Goal: Browse casually

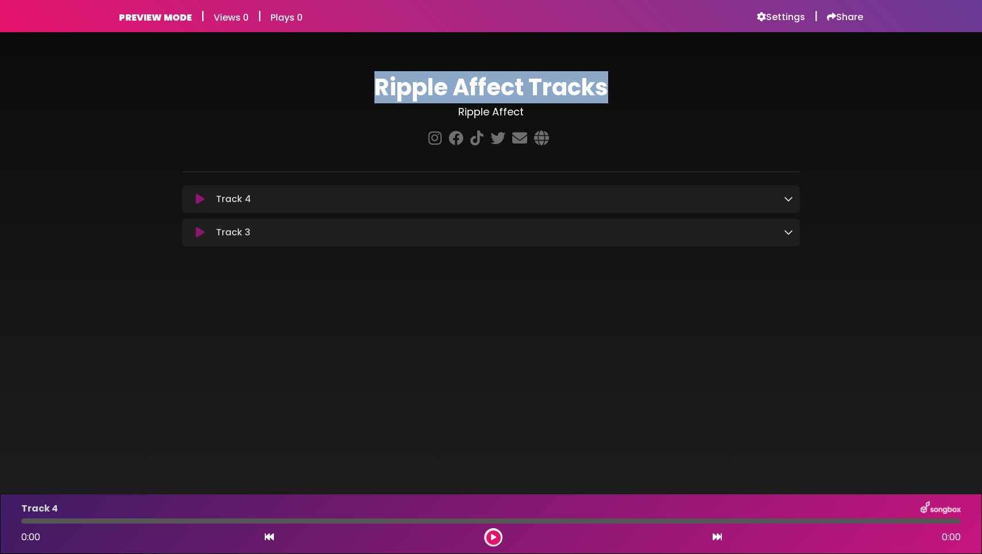
drag, startPoint x: 379, startPoint y: 88, endPoint x: 622, endPoint y: 72, distance: 244.1
click at [622, 72] on div "Ripple Affect Tracks Ripple Affect" at bounding box center [491, 156] width 618 height 192
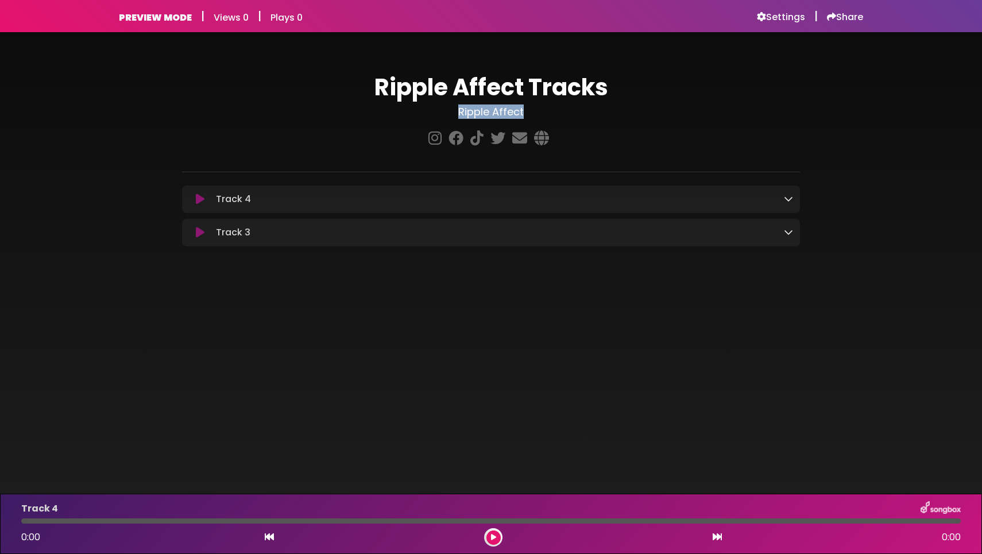
drag, startPoint x: 462, startPoint y: 112, endPoint x: 577, endPoint y: 106, distance: 115.6
click at [577, 106] on h3 "Ripple Affect" at bounding box center [491, 112] width 618 height 13
drag, startPoint x: 461, startPoint y: 113, endPoint x: 616, endPoint y: 101, distance: 155.6
click at [616, 101] on div "Ripple Affect Tracks Ripple Affect" at bounding box center [491, 112] width 632 height 76
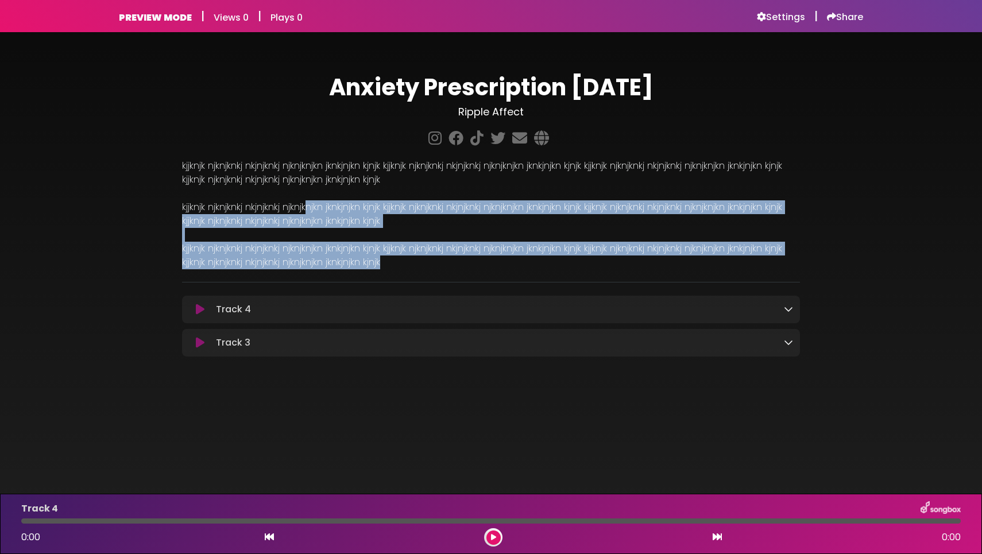
drag, startPoint x: 392, startPoint y: 260, endPoint x: 310, endPoint y: 207, distance: 98.5
click at [310, 207] on div "kjjknjk njknjknkj nkjnjknkj njknjknjkn jknkjnjkn kjnjk kjjknjk njknjknkj nkjnjk…" at bounding box center [491, 214] width 618 height 110
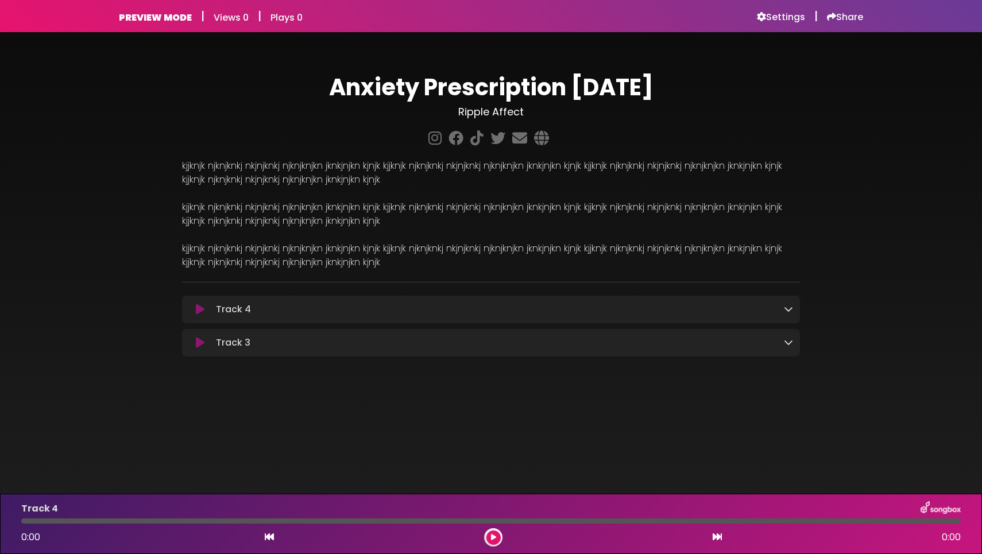
click at [183, 167] on p "kjjknjk njknjknkj nkjnjknkj njknjknjkn jknkjnjkn kjnjk kjjknjk njknjknkj nkjnjk…" at bounding box center [491, 173] width 618 height 28
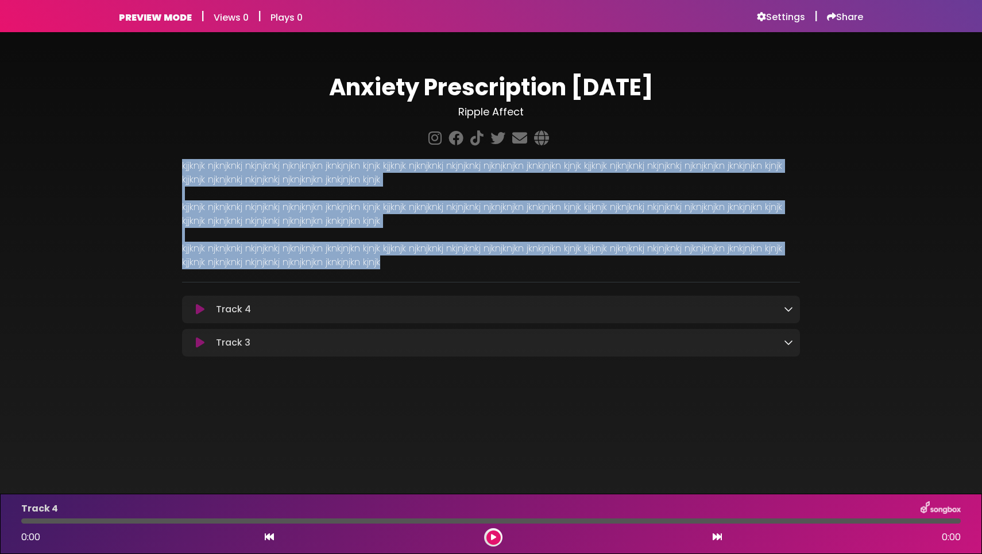
drag, startPoint x: 182, startPoint y: 164, endPoint x: 441, endPoint y: 268, distance: 279.1
click at [441, 268] on div "kjjknjk njknjknkj nkjnjknkj njknjknjkn jknkjnjkn kjnjk kjjknjk njknjknkj nkjnjk…" at bounding box center [491, 214] width 618 height 110
click at [441, 268] on p "kjjknjk njknjknkj nkjnjknkj njknjknjkn jknkjnjkn kjnjk kjjknjk njknjknkj nkjnjk…" at bounding box center [491, 256] width 618 height 28
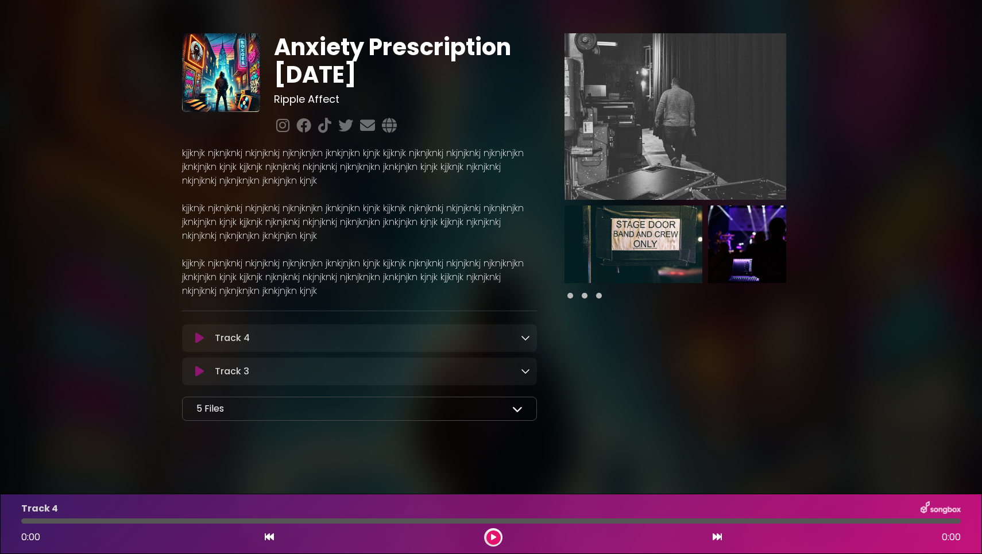
click at [515, 410] on icon at bounding box center [517, 409] width 10 height 10
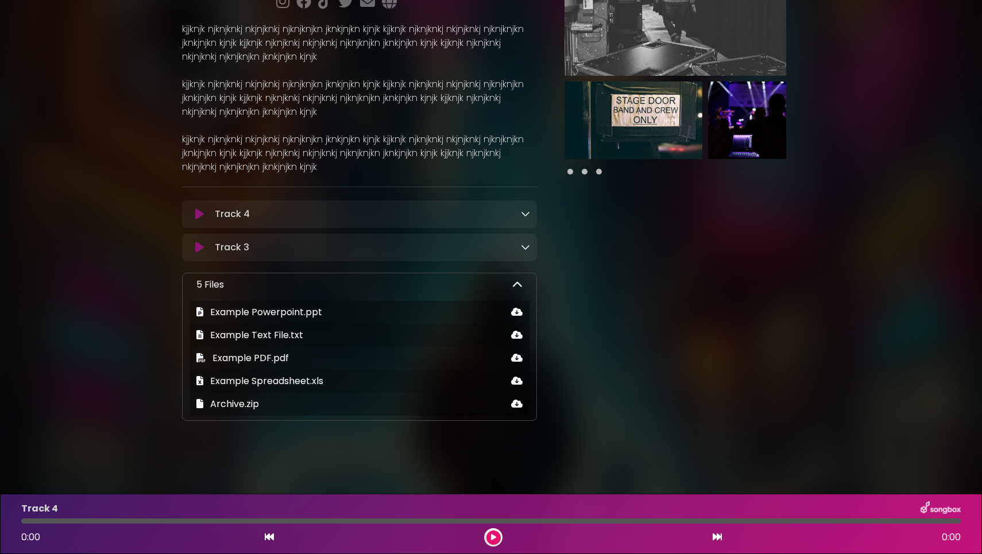
scroll to position [165, 0]
click at [508, 284] on div "5 Files" at bounding box center [359, 285] width 326 height 14
click at [516, 284] on icon at bounding box center [517, 285] width 10 height 10
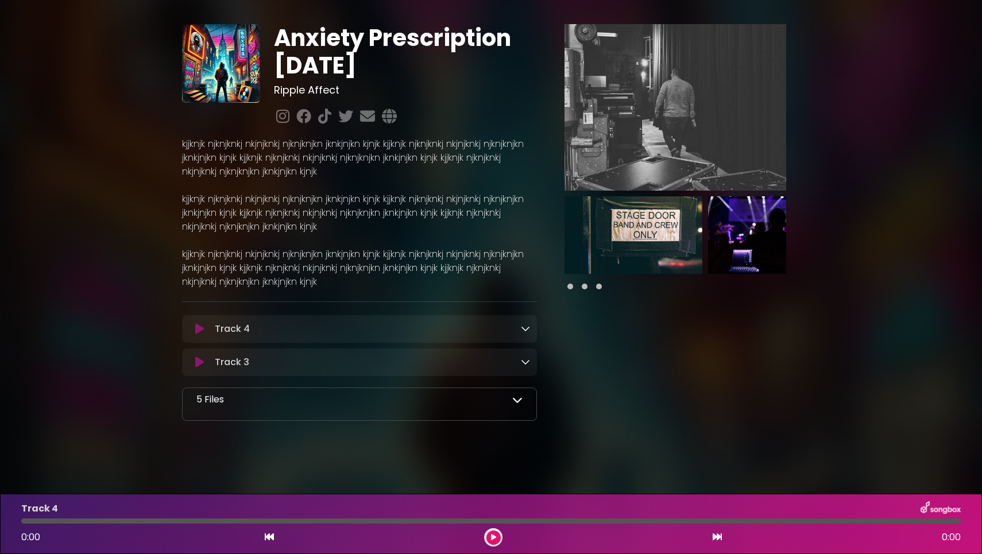
scroll to position [41, 0]
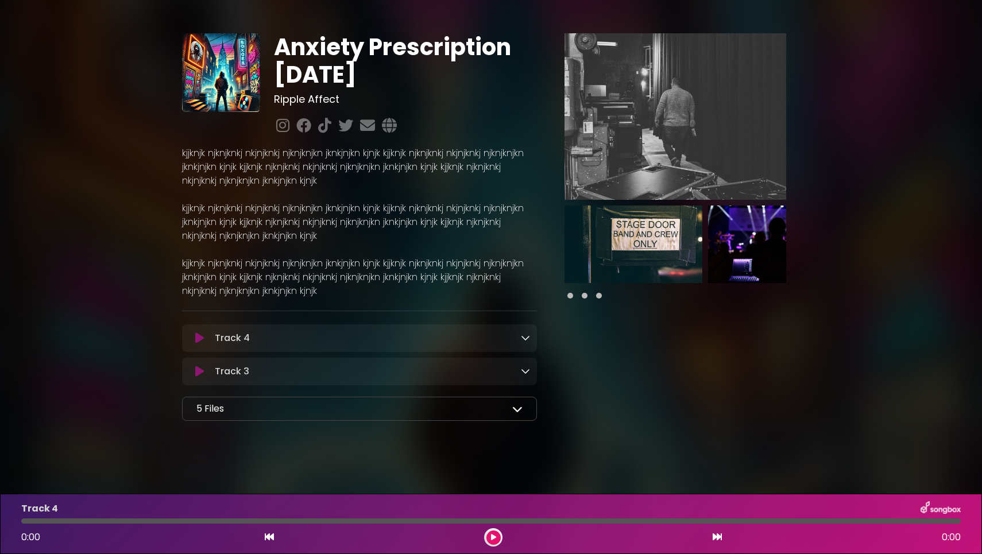
click at [517, 410] on icon at bounding box center [517, 409] width 10 height 10
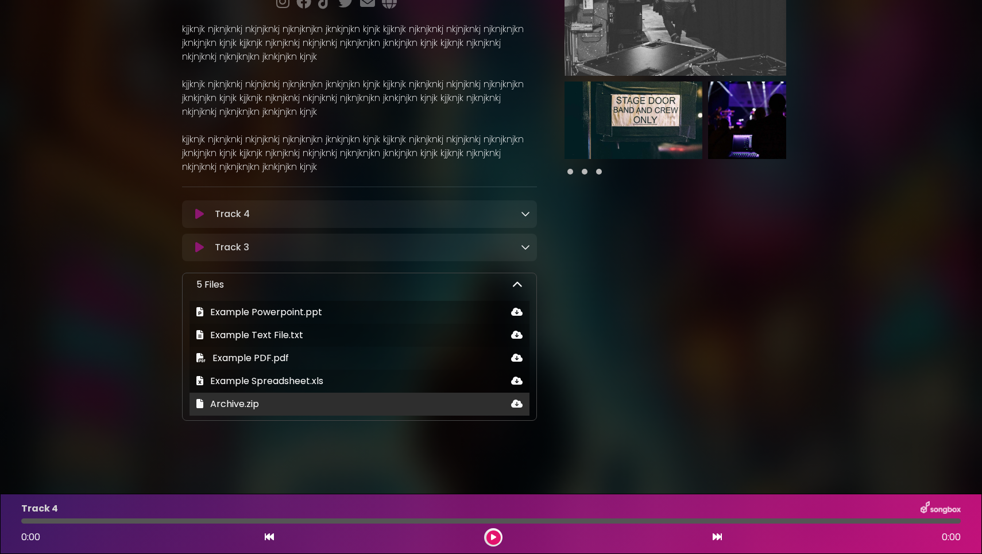
scroll to position [165, 0]
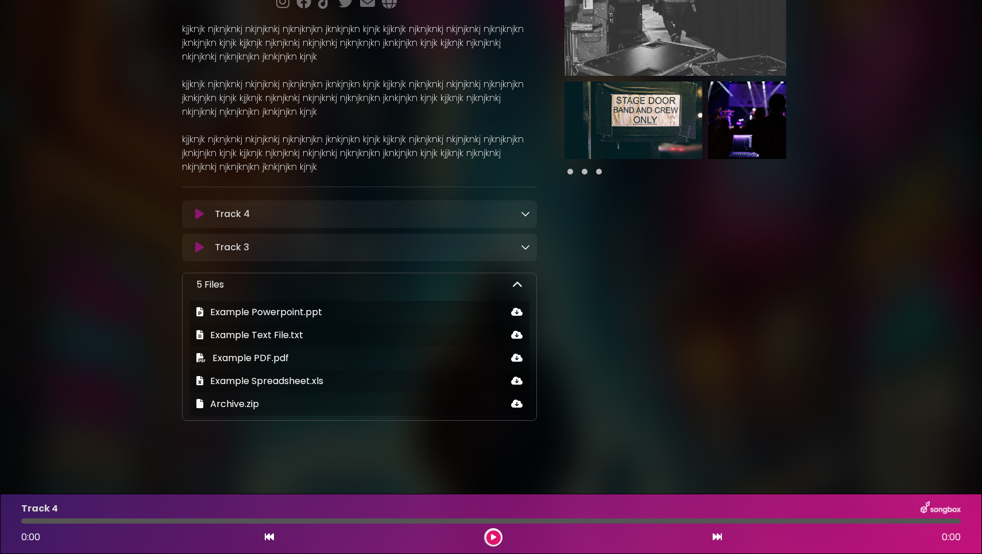
click at [515, 285] on icon at bounding box center [517, 285] width 10 height 10
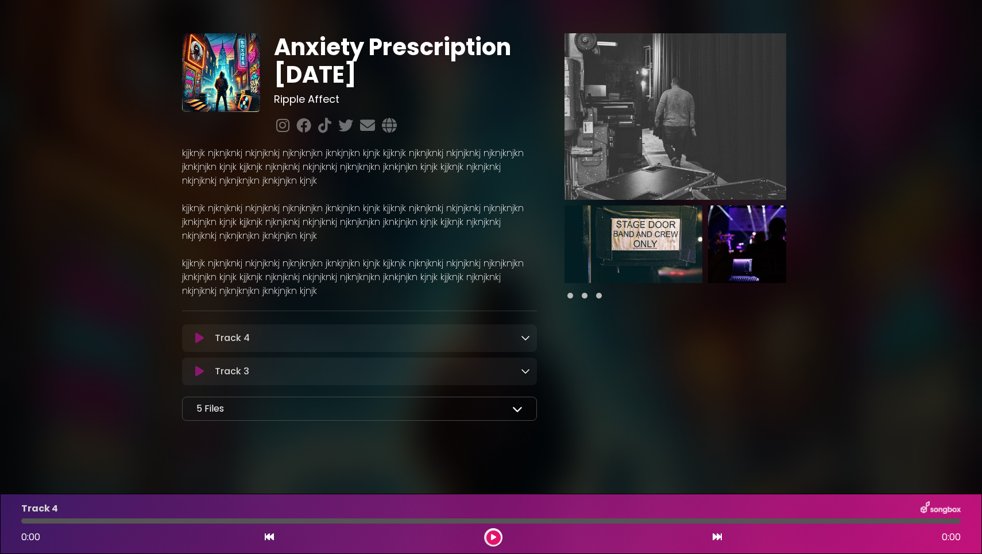
scroll to position [0, 0]
